Goal: Transaction & Acquisition: Obtain resource

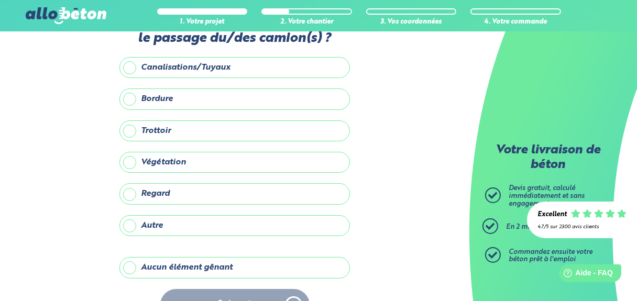
scroll to position [66, 0]
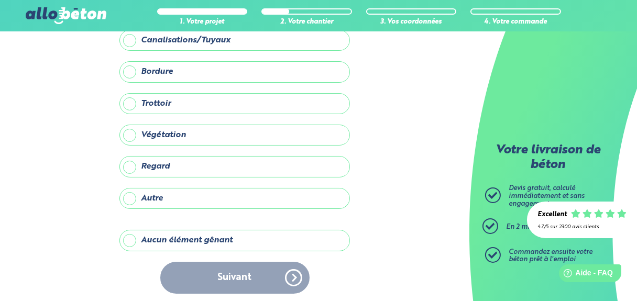
click at [187, 236] on label "Aucun élément gênant" at bounding box center [234, 240] width 230 height 21
click at [0, 0] on input "Aucun élément gênant" at bounding box center [0, 0] width 0 height 0
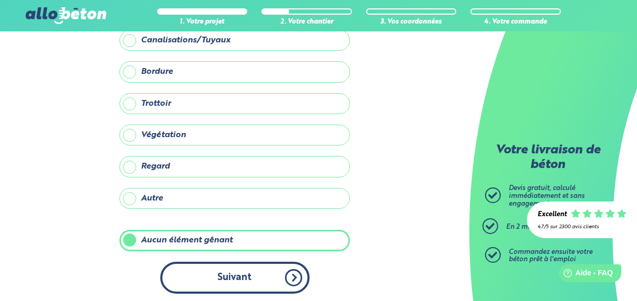
click at [264, 272] on button "Suivant" at bounding box center [234, 278] width 149 height 32
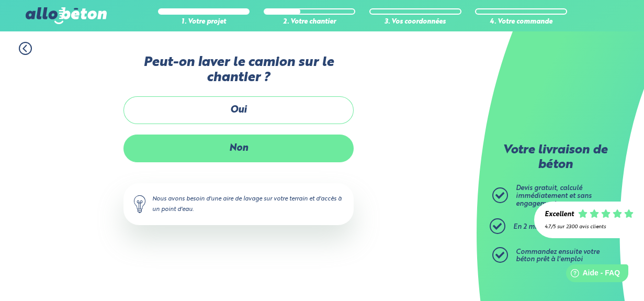
click at [230, 146] on label "Non" at bounding box center [239, 149] width 230 height 28
click at [0, 0] on input "Non" at bounding box center [0, 0] width 0 height 0
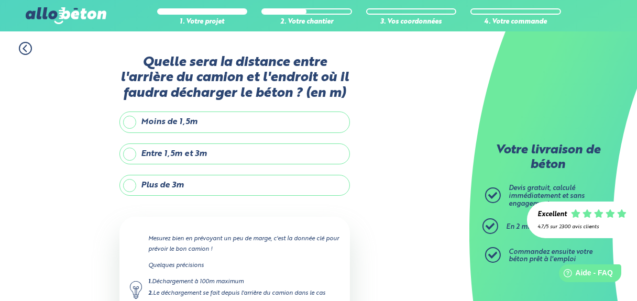
click at [199, 189] on label "Plus de 3m" at bounding box center [234, 185] width 230 height 21
click at [0, 0] on input "Plus de 3m" at bounding box center [0, 0] width 0 height 0
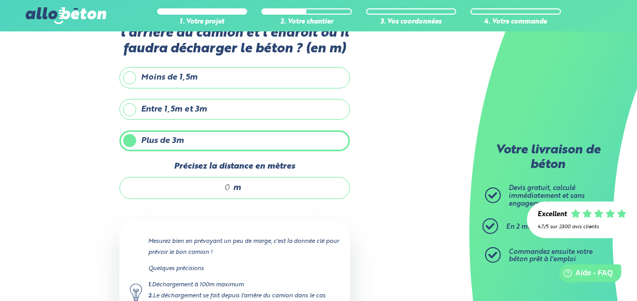
scroll to position [46, 0]
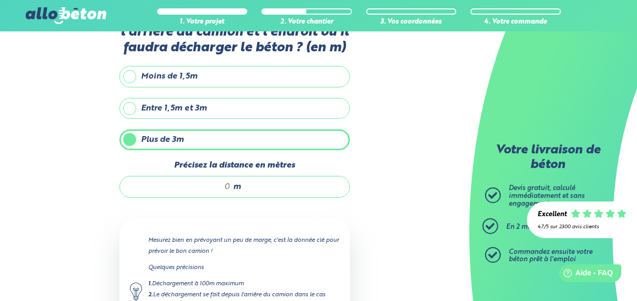
click at [205, 187] on input "Précisez la distance en mètres" at bounding box center [180, 187] width 100 height 10
type input "("
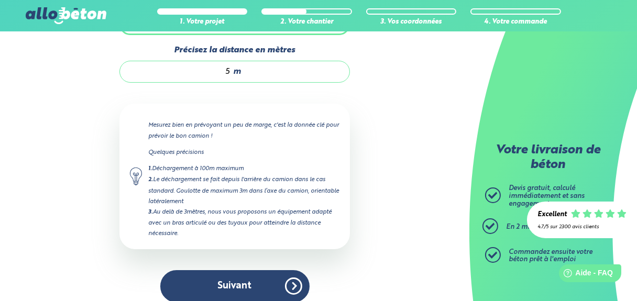
scroll to position [170, 0]
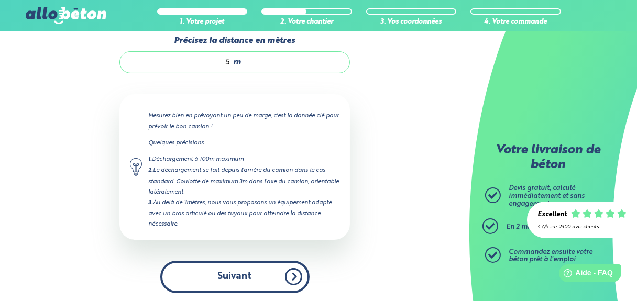
type input "5"
click at [264, 275] on button "Suivant" at bounding box center [234, 277] width 149 height 32
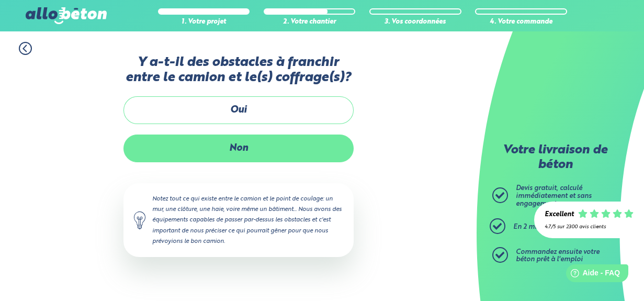
click at [255, 148] on label "Non" at bounding box center [239, 149] width 230 height 28
click at [0, 0] on input "Non" at bounding box center [0, 0] width 0 height 0
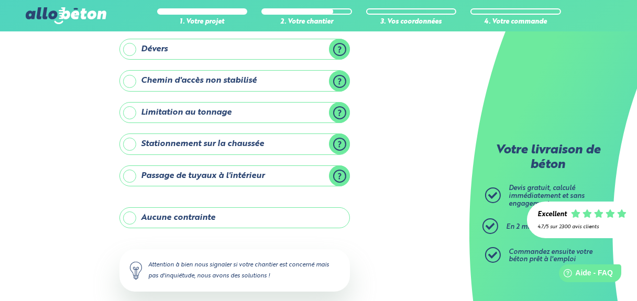
scroll to position [181, 0]
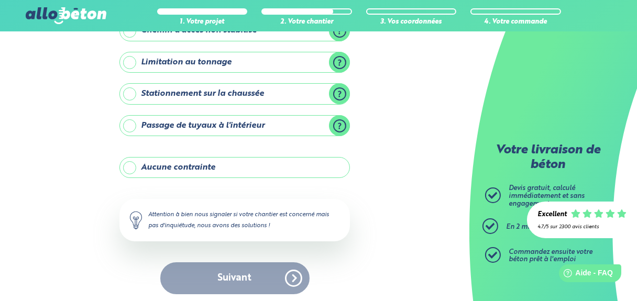
click at [219, 166] on label "Aucune contrainte" at bounding box center [234, 167] width 230 height 21
click at [0, 0] on input "Aucune contrainte" at bounding box center [0, 0] width 0 height 0
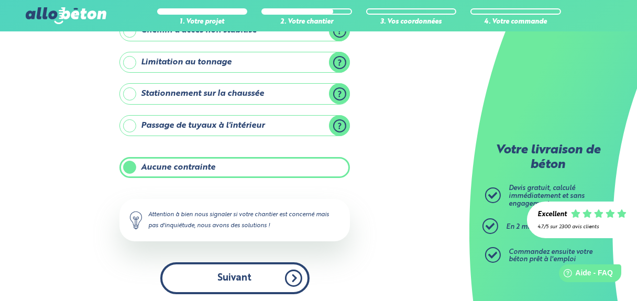
click at [248, 277] on button "Suivant" at bounding box center [234, 278] width 149 height 32
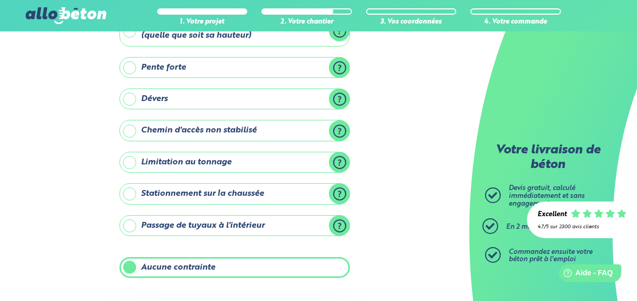
click at [0, 0] on div "Vous ne savez pas précisément ? Pas de problème mais indiquez-nous quand même u…" at bounding box center [0, 0] width 0 height 0
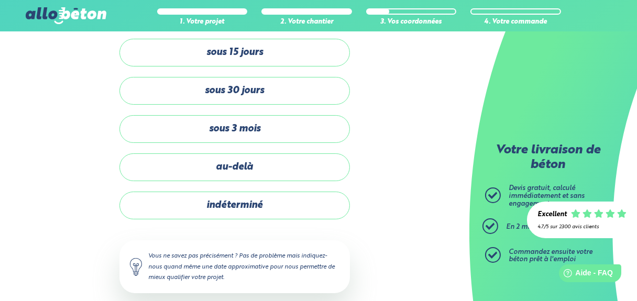
scroll to position [0, 0]
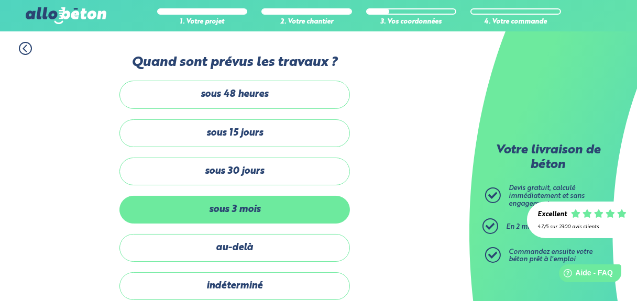
click at [287, 210] on label "sous 3 mois" at bounding box center [234, 210] width 230 height 28
click at [0, 0] on input "sous 3 mois" at bounding box center [0, 0] width 0 height 0
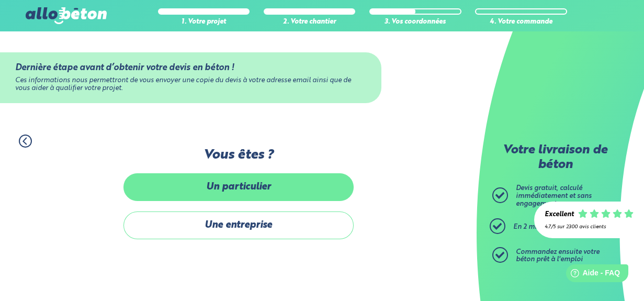
click at [284, 177] on label "Un particulier" at bounding box center [239, 187] width 230 height 28
click at [0, 0] on input "Un particulier" at bounding box center [0, 0] width 0 height 0
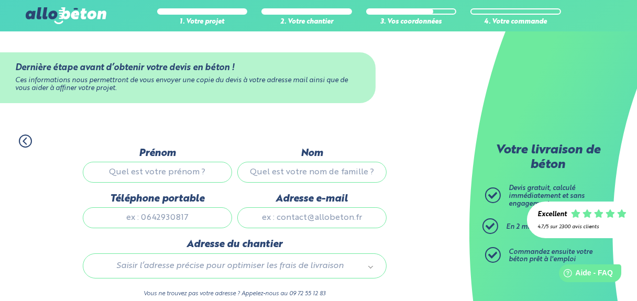
click at [209, 169] on input "Prénom" at bounding box center [157, 172] width 149 height 21
type input "Alan"
type input "CALVAR"
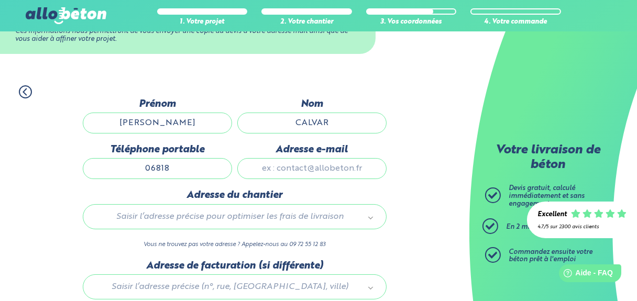
scroll to position [57, 0]
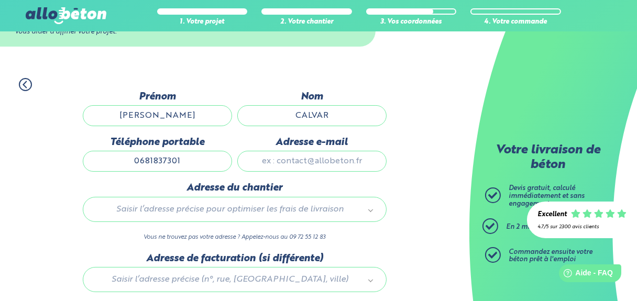
type input "0681837301"
type input "alan.calvar@gmail.com"
click at [236, 216] on div "Saisir l’adresse précise pour optimiser les frais de livraison" at bounding box center [235, 209] width 304 height 25
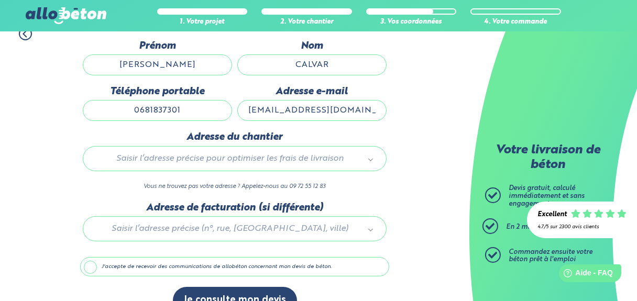
scroll to position [115, 0]
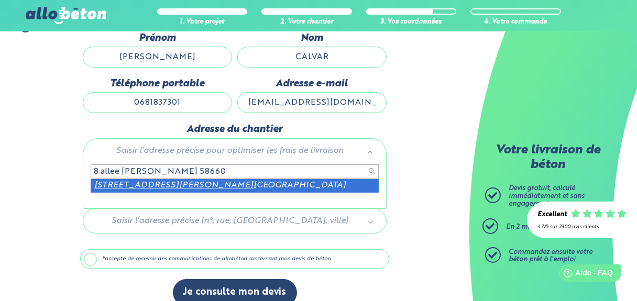
type input "8 allee pierre de coubertin 58660"
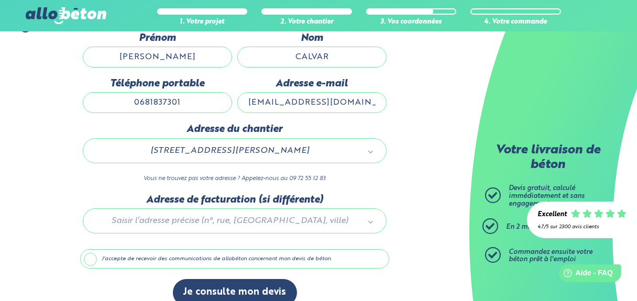
scroll to position [128, 0]
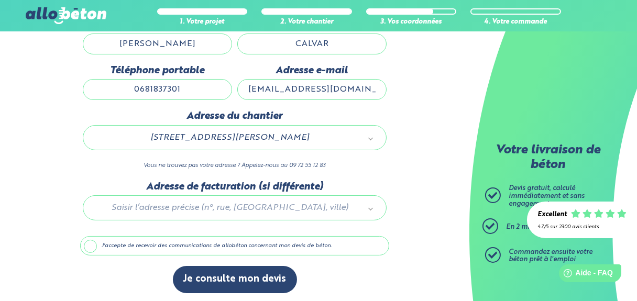
click at [103, 245] on label "J'accepte de recevoir des communications de allobéton concernant mon devis de b…" at bounding box center [234, 246] width 309 height 20
click at [0, 0] on input "J'accepte de recevoir des communications de allobéton concernant mon devis de b…" at bounding box center [0, 0] width 0 height 0
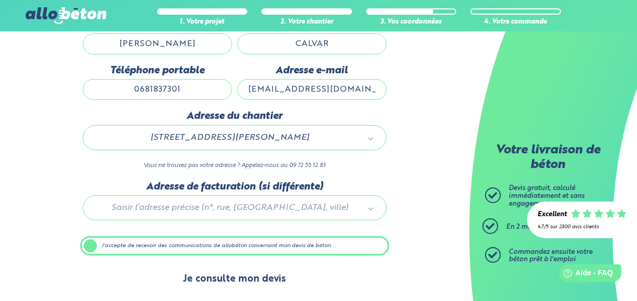
click at [251, 272] on button "Je consulte mon devis" at bounding box center [235, 279] width 124 height 27
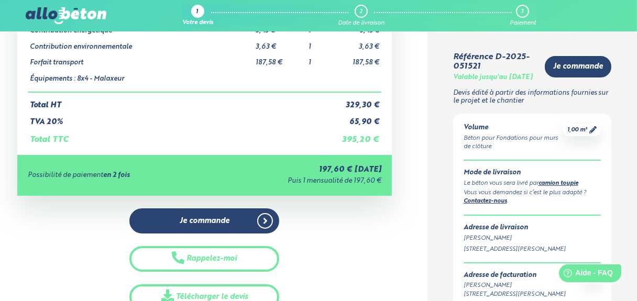
scroll to position [206, 0]
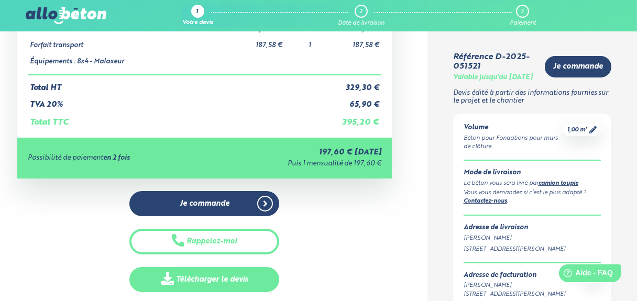
click at [187, 285] on link "Télécharger le devis" at bounding box center [204, 280] width 150 height 26
